Goal: Task Accomplishment & Management: Use online tool/utility

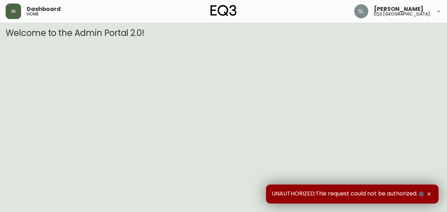
click at [13, 16] on button "button" at bounding box center [13, 11] width 15 height 15
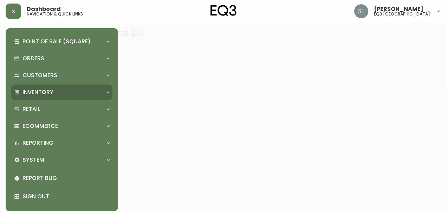
click at [56, 95] on div "Inventory" at bounding box center [58, 92] width 89 height 8
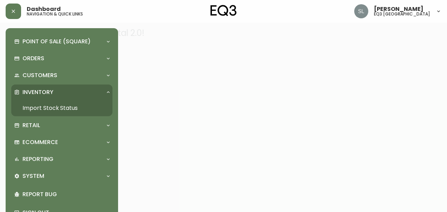
click at [79, 110] on link "Import Stock Status" at bounding box center [61, 108] width 101 height 16
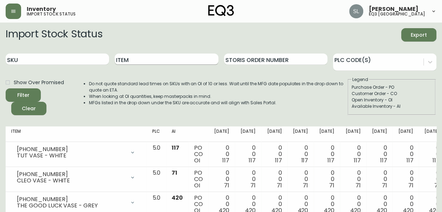
click at [145, 58] on input "Item" at bounding box center [166, 58] width 103 height 11
click at [6, 88] on button "Filter" at bounding box center [23, 94] width 35 height 13
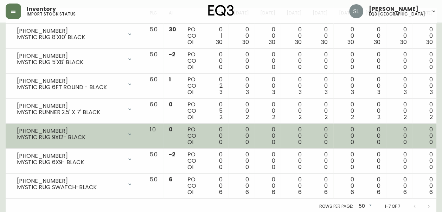
scroll to position [125, 0]
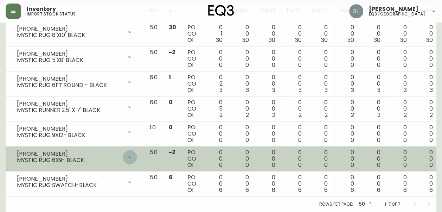
click at [127, 154] on icon at bounding box center [130, 157] width 6 height 6
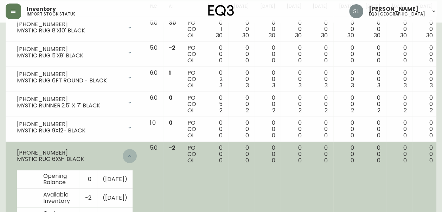
click at [123, 150] on div at bounding box center [130, 156] width 14 height 14
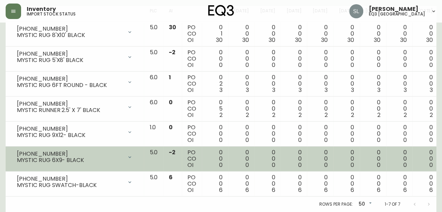
click at [127, 154] on icon at bounding box center [130, 157] width 6 height 6
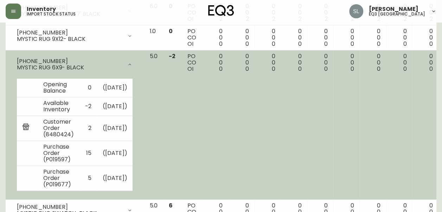
scroll to position [190, 0]
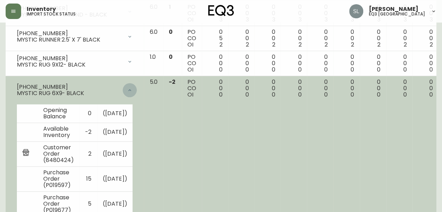
click at [127, 91] on icon at bounding box center [130, 90] width 6 height 6
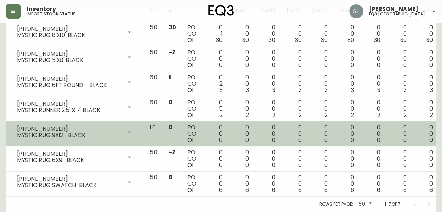
scroll to position [125, 0]
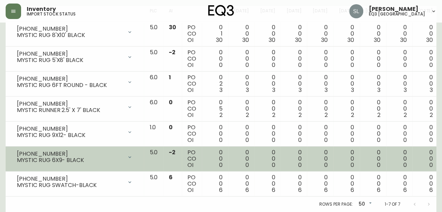
click at [127, 154] on icon at bounding box center [130, 157] width 6 height 6
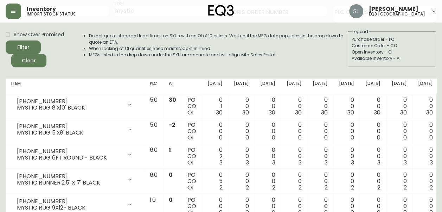
scroll to position [0, 0]
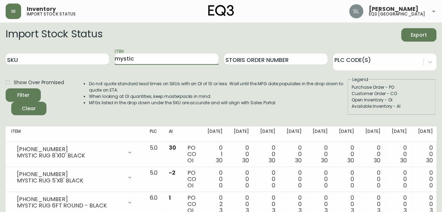
click at [163, 59] on input "mystic" at bounding box center [166, 58] width 103 height 11
type input "m"
type input "MYSTIC"
click at [6, 88] on button "Filter" at bounding box center [23, 94] width 35 height 13
